Goal: Task Accomplishment & Management: Manage account settings

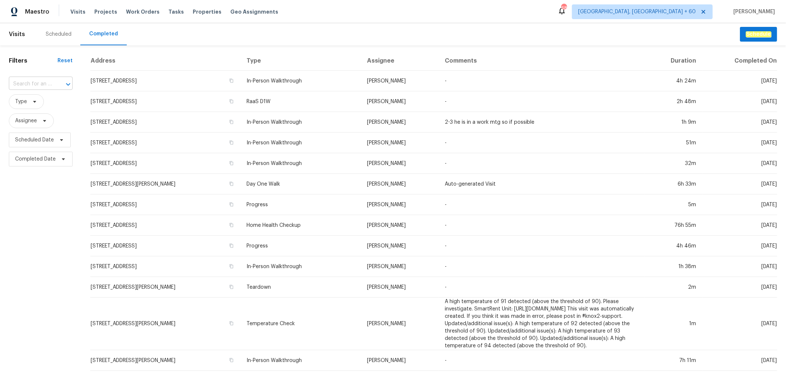
click at [37, 82] on input "text" at bounding box center [30, 84] width 43 height 11
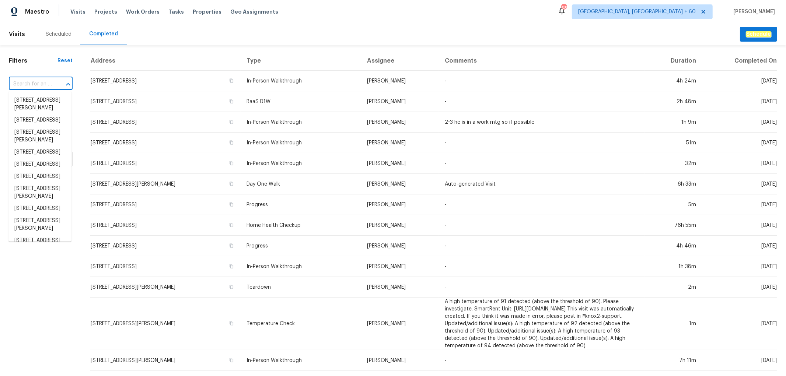
paste input "251 Green Acres Dr, Palmer, TX 75152"
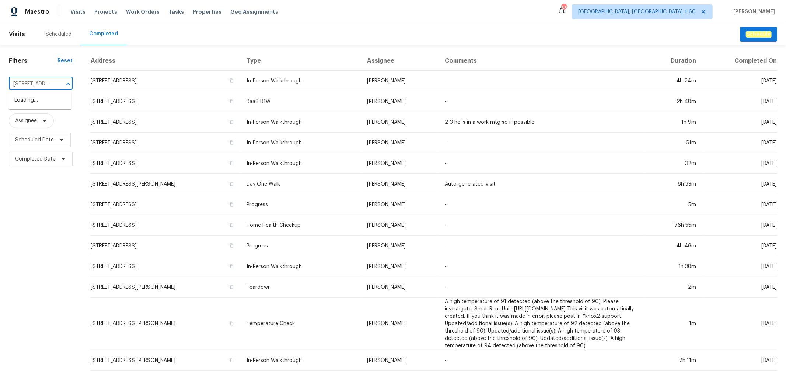
scroll to position [0, 51]
type input "251 Green Acres Dr, Palmer, TX 75152"
click at [32, 106] on li "251 Green Acres Dr, Palmer, TX 75152" at bounding box center [39, 104] width 63 height 20
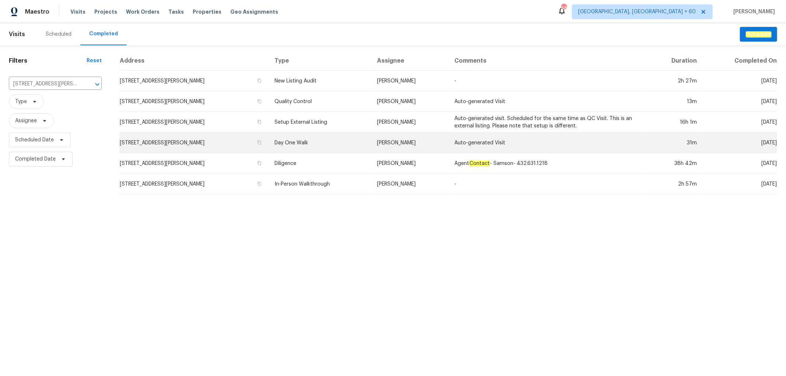
click at [351, 145] on td "Day One Walk" at bounding box center [320, 143] width 102 height 21
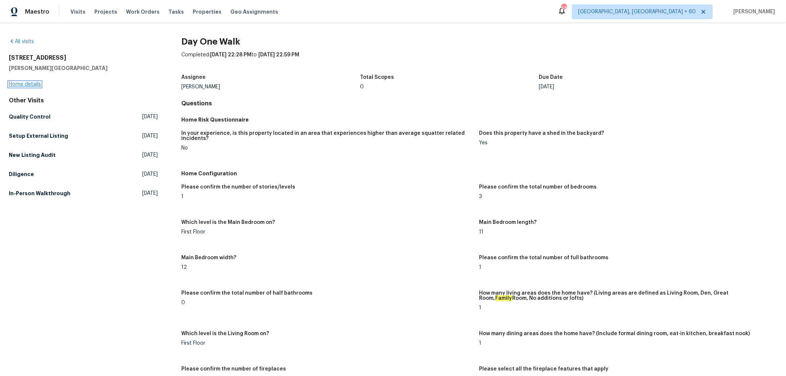
click at [20, 85] on link "Home details" at bounding box center [25, 84] width 32 height 5
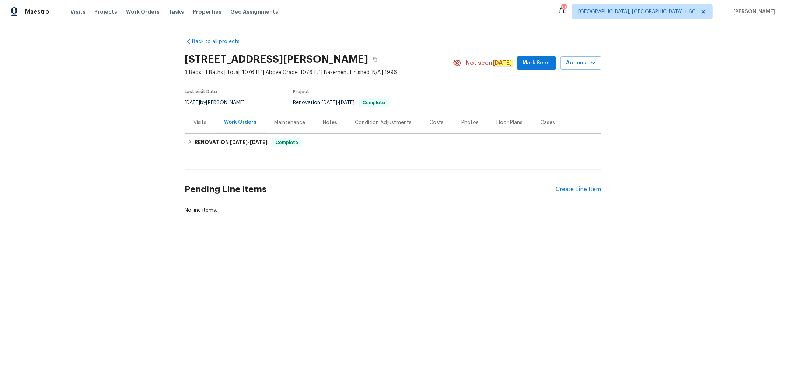
click at [469, 118] on div "Photos" at bounding box center [470, 123] width 35 height 22
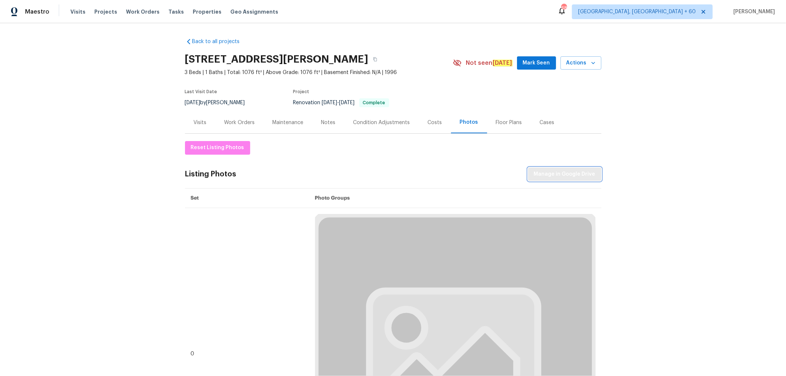
click at [546, 175] on span "Manage in Google Drive" at bounding box center [565, 174] width 62 height 9
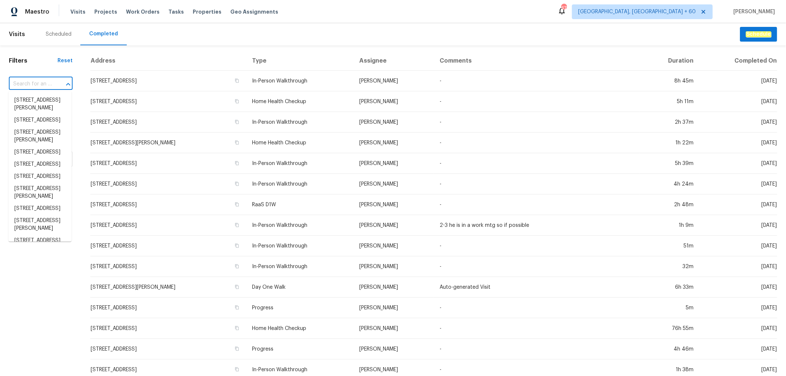
click at [45, 88] on input "text" at bounding box center [30, 84] width 43 height 11
paste input "[STREET_ADDRESS]"
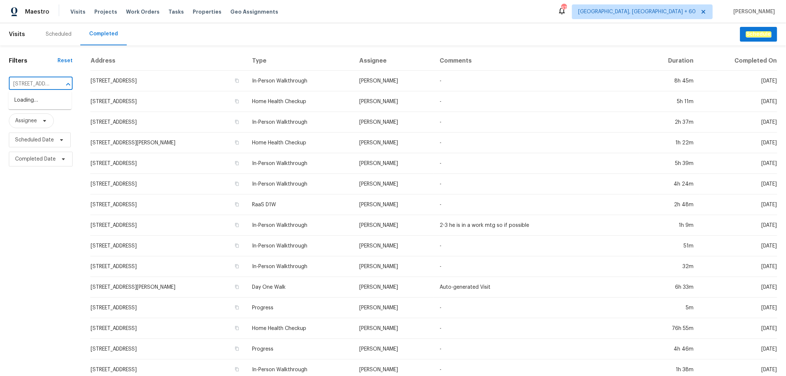
scroll to position [0, 53]
type input "[STREET_ADDRESS]"
click at [41, 104] on li "[STREET_ADDRESS]" at bounding box center [39, 100] width 63 height 12
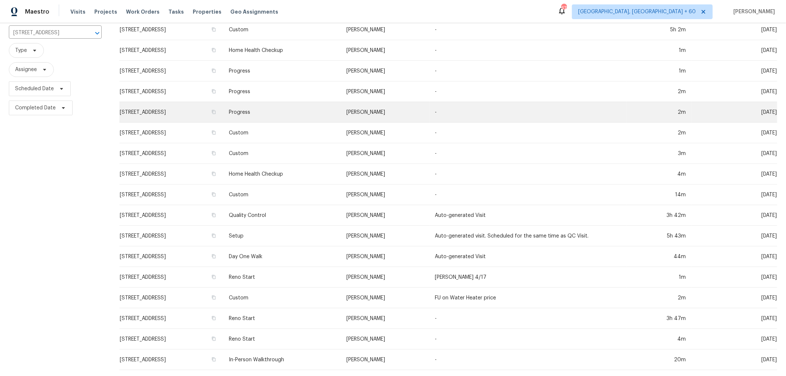
scroll to position [57, 0]
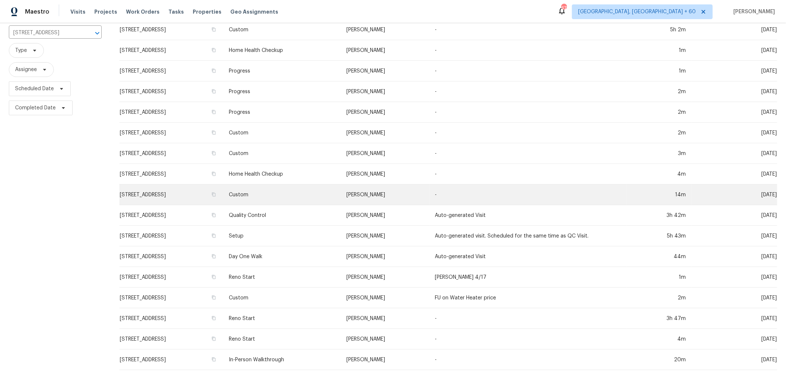
click at [319, 187] on td "Custom" at bounding box center [282, 195] width 118 height 21
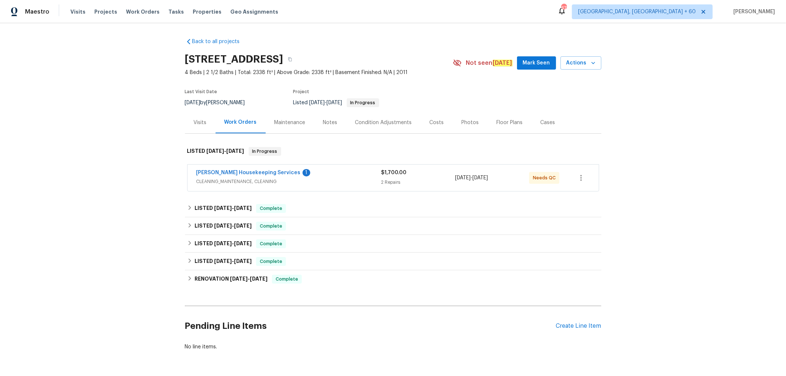
click at [462, 125] on div "Photos" at bounding box center [470, 122] width 17 height 7
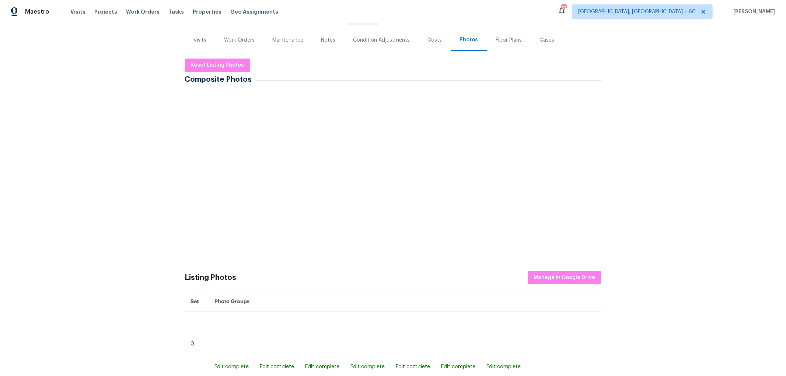
scroll to position [164, 0]
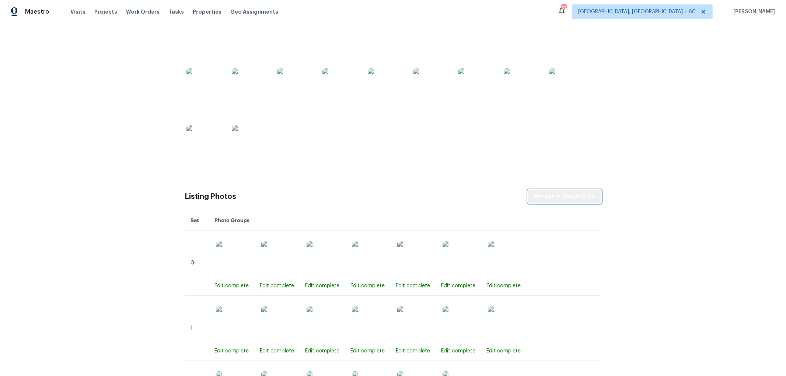
click at [566, 193] on span "Manage in Google Drive" at bounding box center [565, 196] width 62 height 9
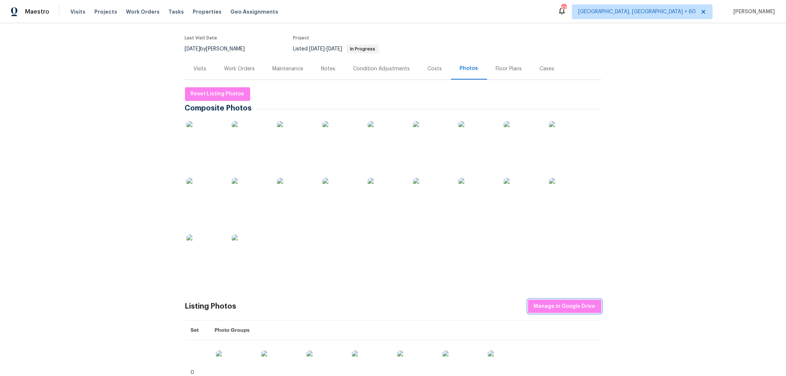
scroll to position [0, 0]
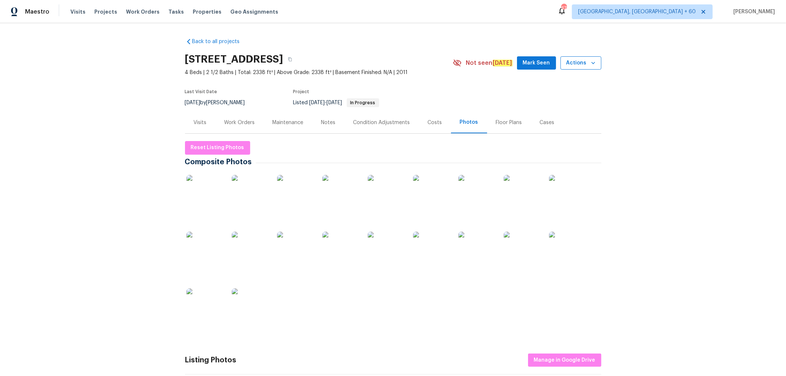
click at [581, 62] on span "Actions" at bounding box center [581, 63] width 29 height 9
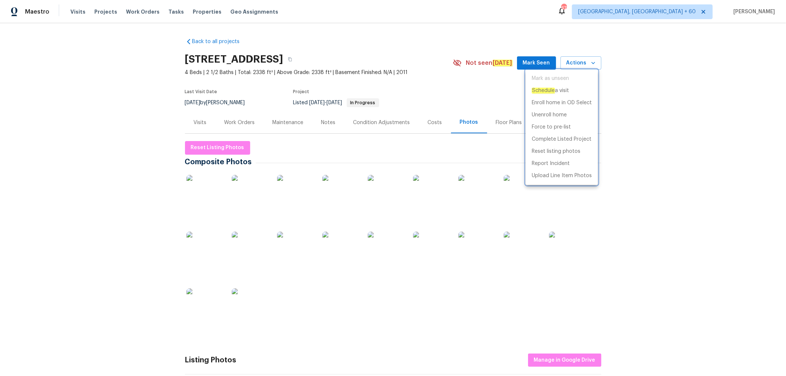
click at [203, 151] on div at bounding box center [393, 188] width 786 height 376
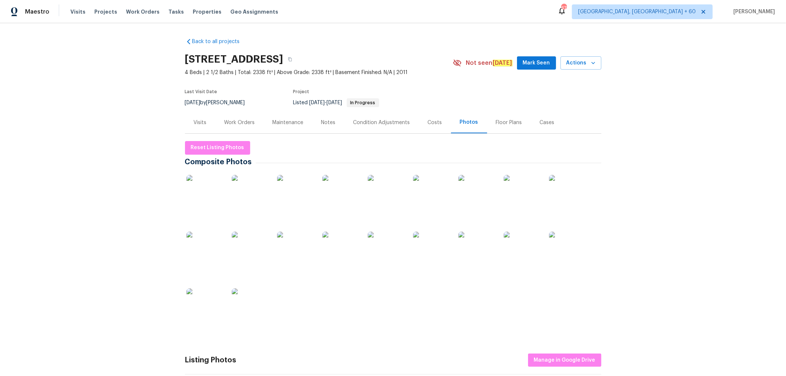
click at [574, 70] on div "[STREET_ADDRESS] 4 Beds | 2 1/2 Baths | Total: 2338 ft² | Above Grade: 2338 ft²…" at bounding box center [393, 63] width 417 height 27
click at [595, 65] on button "Actions" at bounding box center [581, 63] width 41 height 14
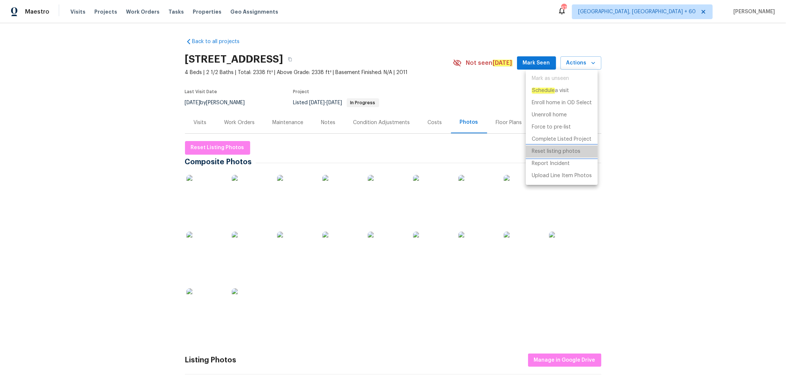
click at [559, 151] on p "Reset listing photos" at bounding box center [556, 152] width 49 height 8
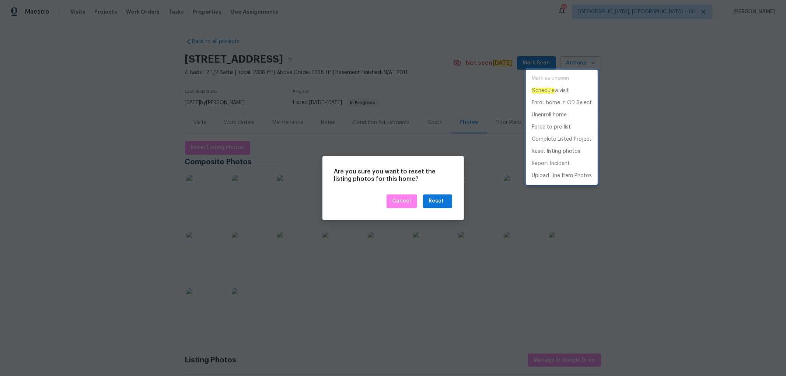
click at [409, 164] on div at bounding box center [393, 188] width 786 height 376
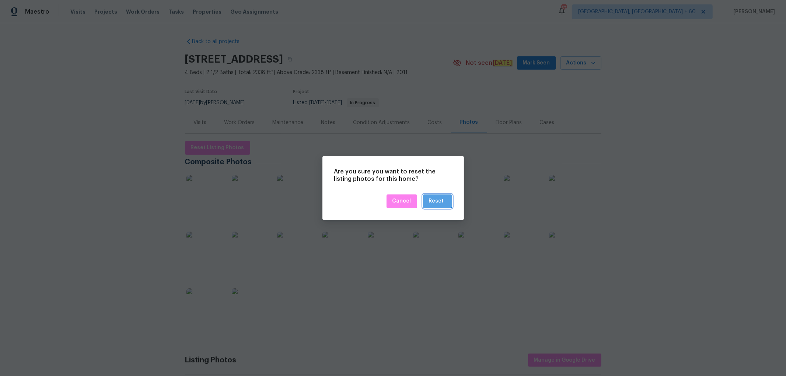
click at [436, 196] on button "Reset" at bounding box center [437, 202] width 29 height 14
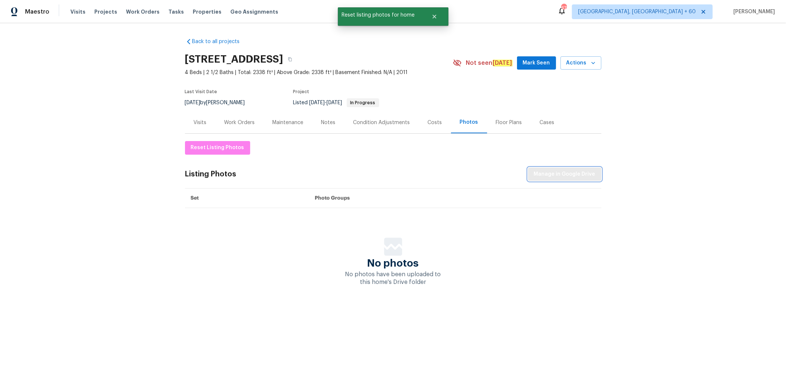
click at [549, 177] on span "Manage in Google Drive" at bounding box center [565, 174] width 62 height 9
